Goal: Transaction & Acquisition: Purchase product/service

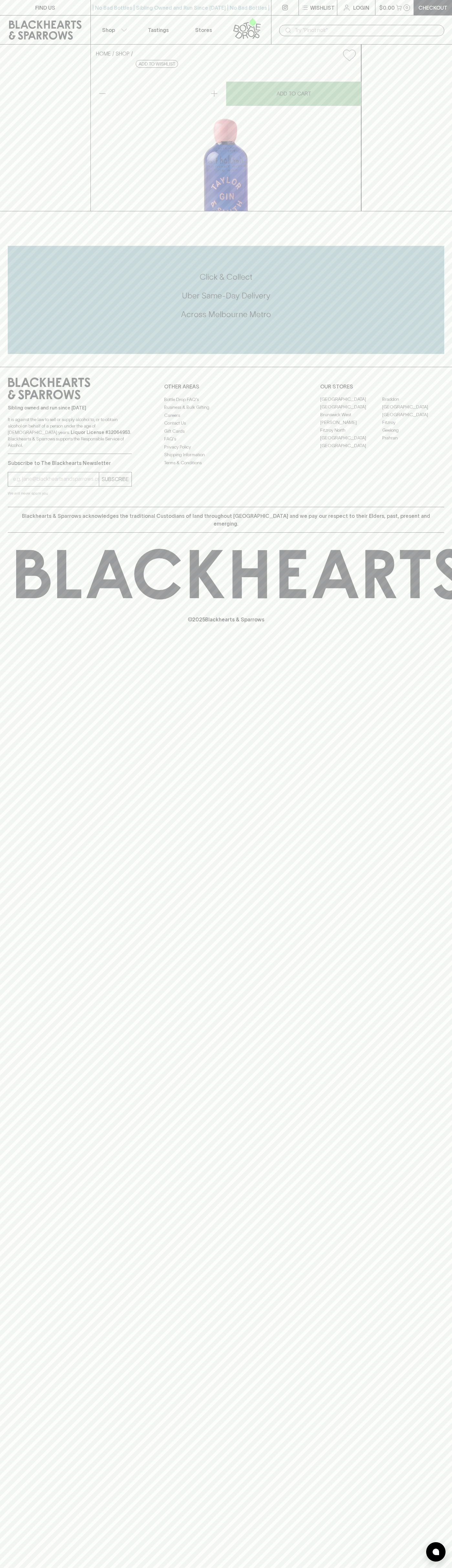
click at [155, 12] on div "| No Bad Bottles | Sibling Owned and Run Since 2006 | No Bad Bottles | Sibling …" at bounding box center [180, 7] width 181 height 15
click at [428, 963] on div "FIND US | No Bad Bottles | Sibling Owned and Run Since 2006 | No Bad Bottles | …" at bounding box center [226, 784] width 452 height 1568
click at [336, 1567] on html "FIND US | No Bad Bottles | Sibling Owned and Run Since 2006 | No Bad Bottles | …" at bounding box center [226, 784] width 452 height 1568
click at [26, 1356] on div "FIND US | No Bad Bottles | Sibling Owned and Run Since 2006 | No Bad Bottles | …" at bounding box center [226, 784] width 452 height 1568
